Goal: Information Seeking & Learning: Learn about a topic

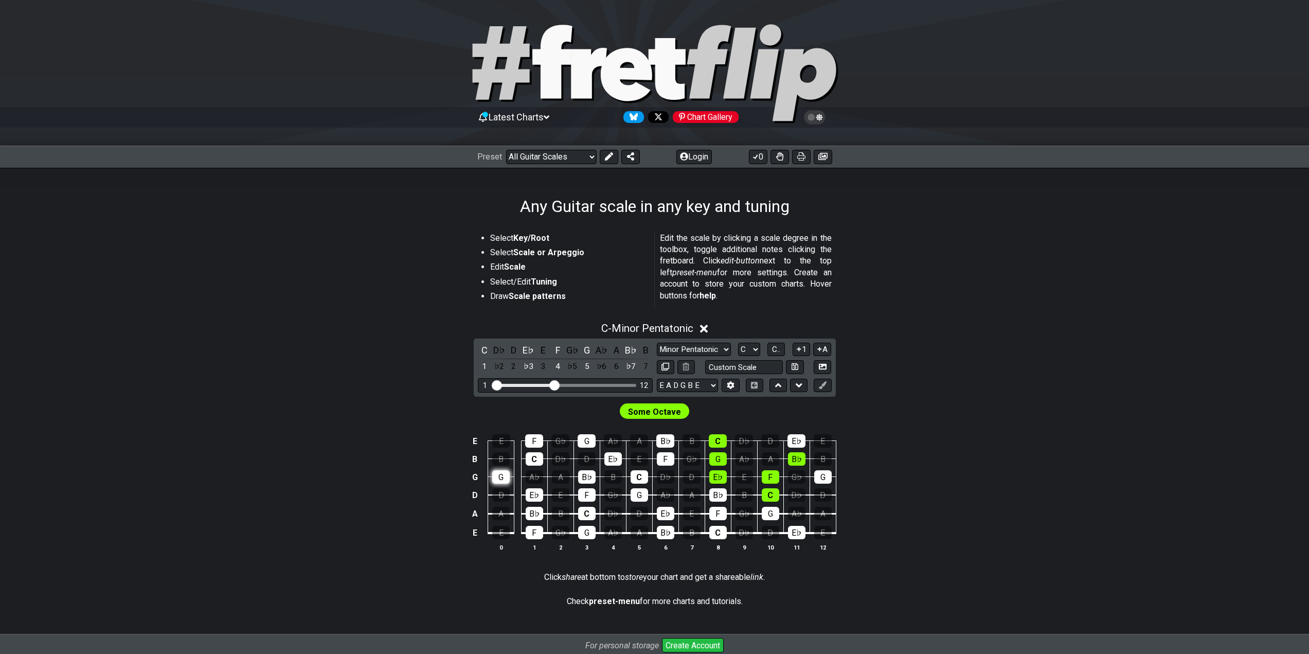
scroll to position [51, 0]
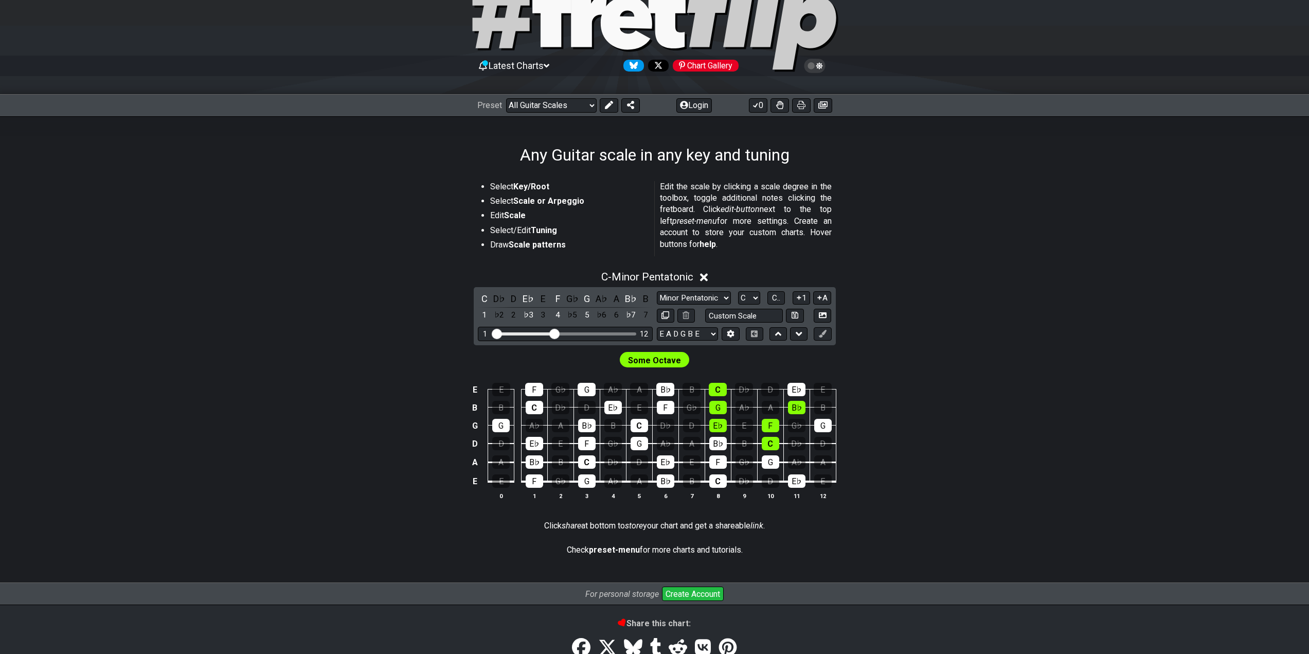
click at [648, 364] on span "Some Octave" at bounding box center [654, 360] width 53 height 15
click at [555, 333] on input "Visible fret range" at bounding box center [565, 333] width 146 height 0
drag, startPoint x: 545, startPoint y: 391, endPoint x: 537, endPoint y: 388, distance: 8.6
click at [544, 391] on td "C" at bounding box center [534, 398] width 26 height 18
click at [537, 388] on div "F" at bounding box center [534, 389] width 18 height 13
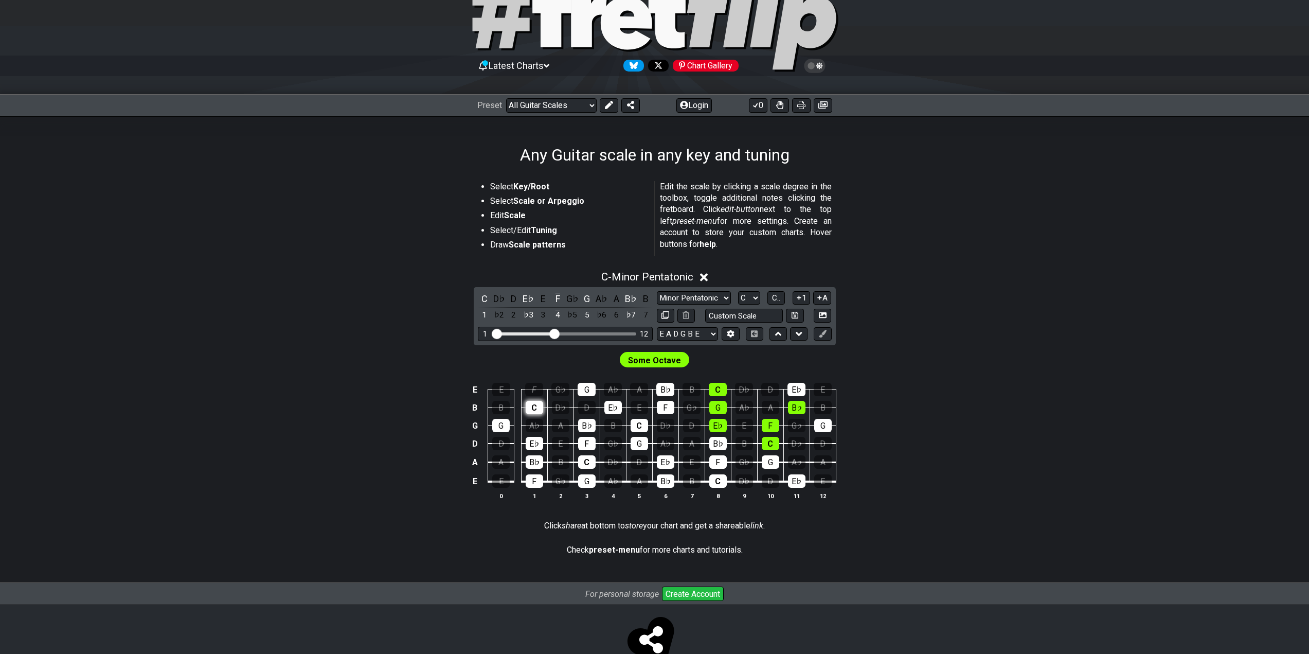
click at [531, 410] on div "C" at bounding box center [534, 407] width 17 height 13
click at [534, 410] on div "C" at bounding box center [534, 407] width 17 height 13
click at [536, 395] on div "F" at bounding box center [534, 389] width 18 height 13
click at [708, 301] on select "Minor Pentatonic Root Minor Pentatonic Major Pentatonic Minor Blues Major Blues…" at bounding box center [694, 298] width 74 height 14
click at [707, 301] on select "Minor Pentatonic Root Minor Pentatonic Major Pentatonic Minor Blues Major Blues…" at bounding box center [694, 298] width 74 height 14
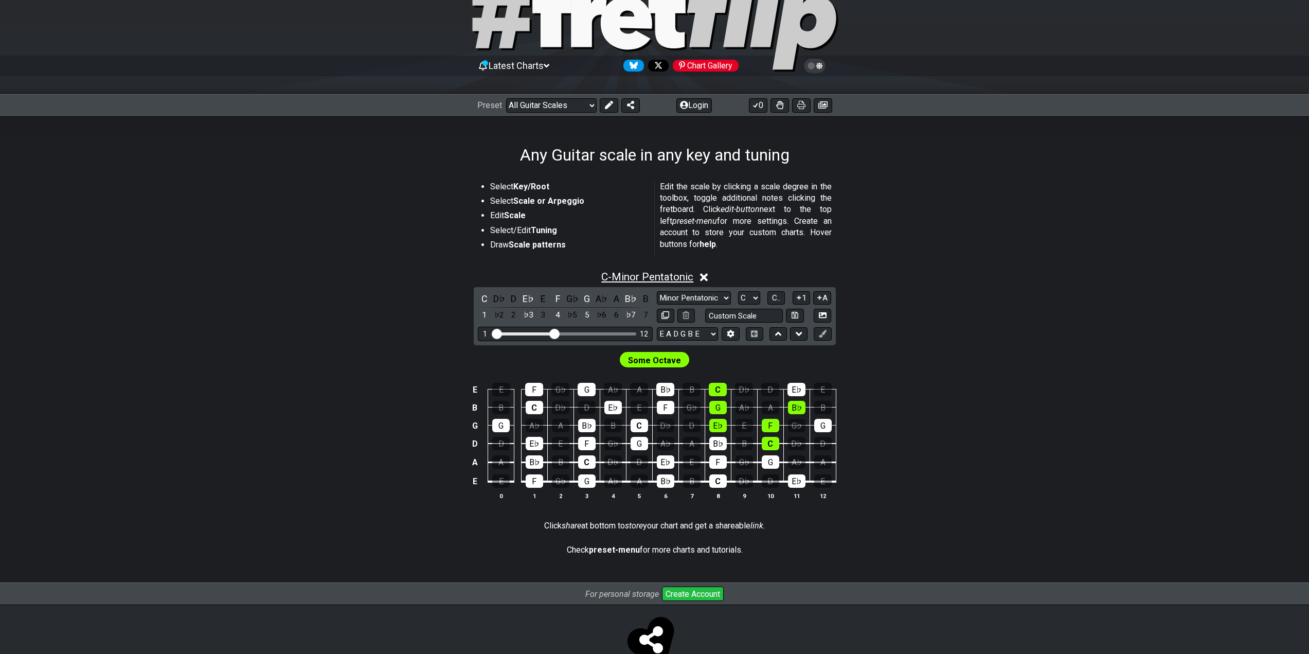
click at [674, 280] on span "C - Minor Pentatonic" at bounding box center [647, 277] width 92 height 12
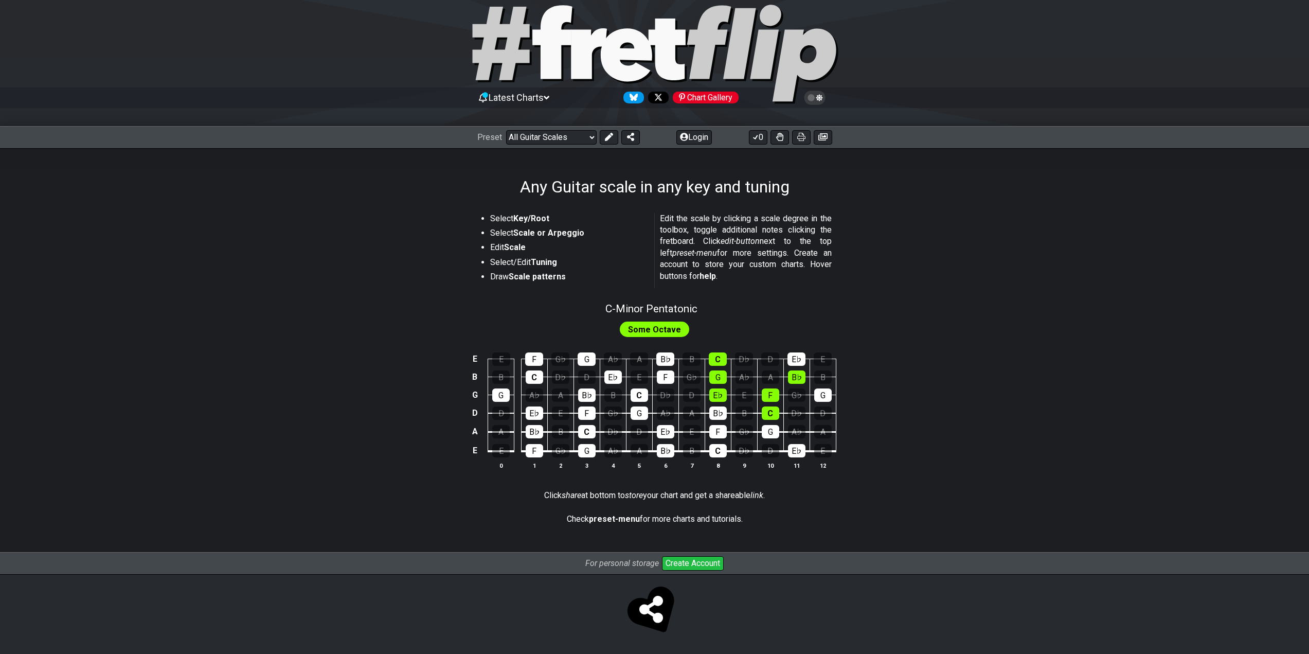
scroll to position [20, 0]
click at [662, 313] on span "C - Minor Pentatonic" at bounding box center [652, 309] width 92 height 12
select select "C"
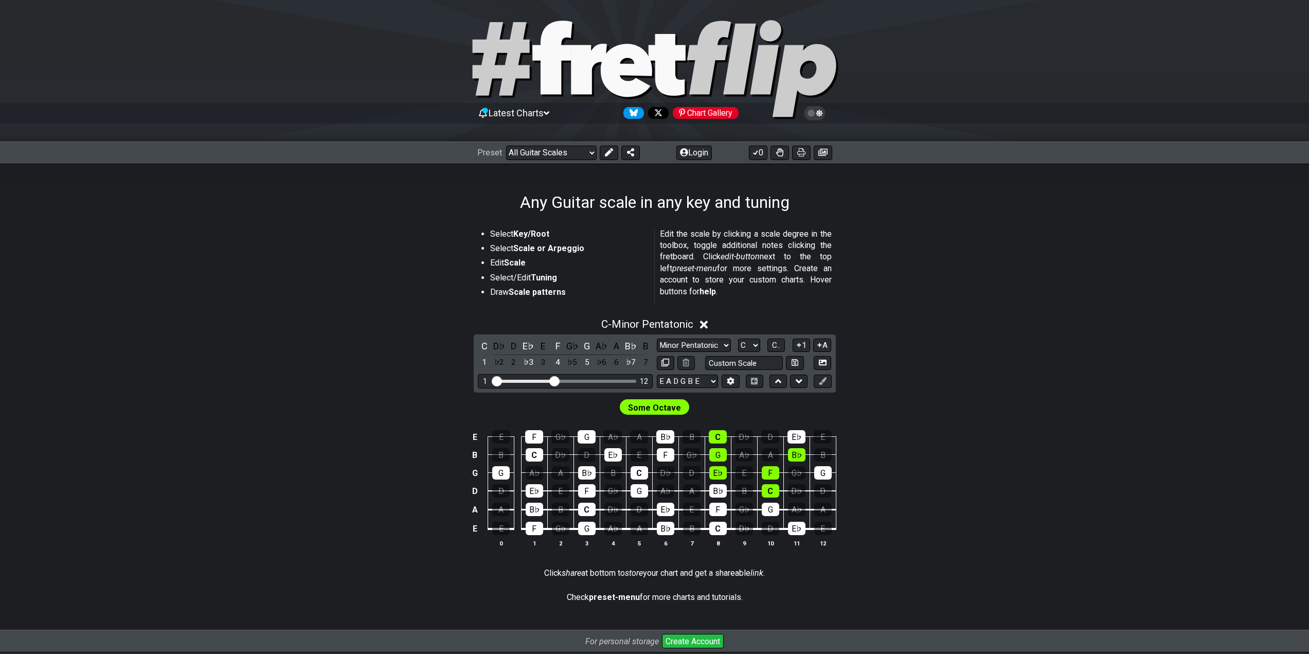
scroll to position [0, 0]
